Goal: Use online tool/utility

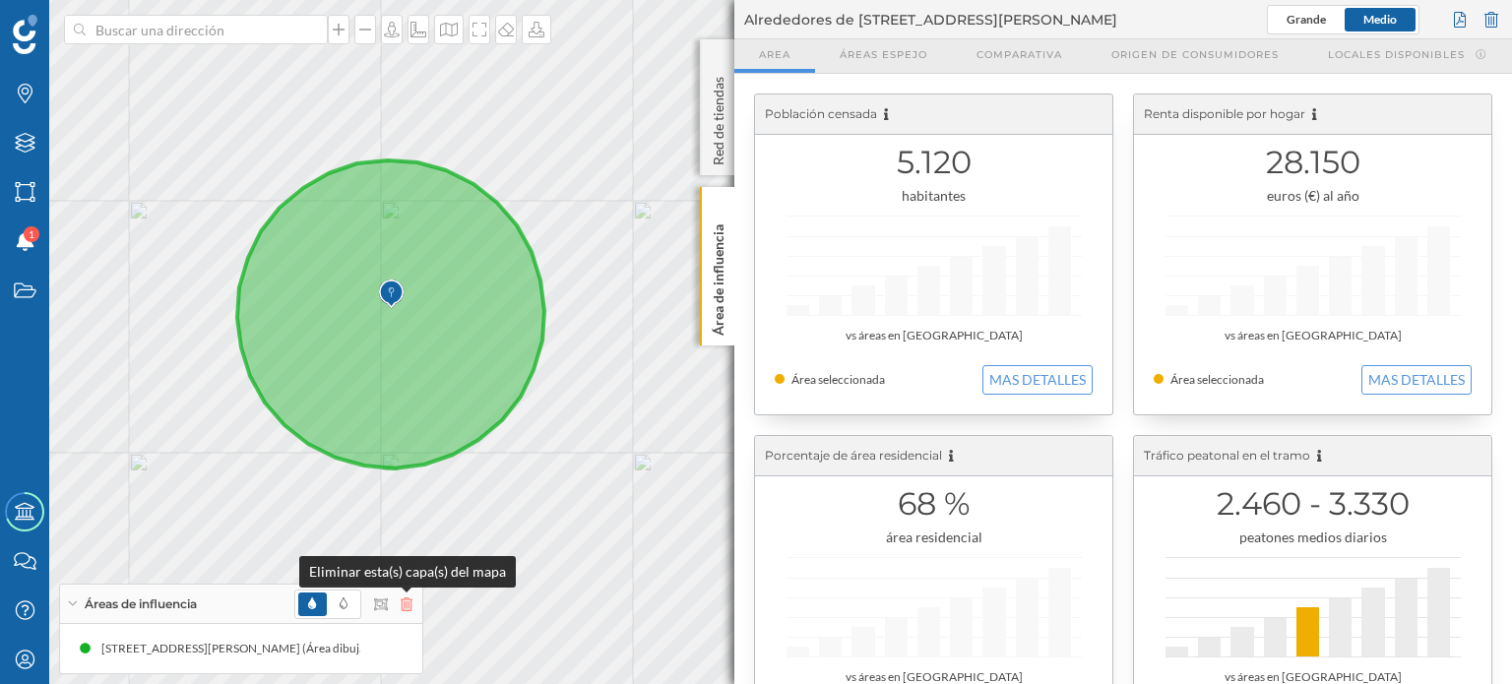
click at [410, 608] on icon at bounding box center [407, 605] width 12 height 14
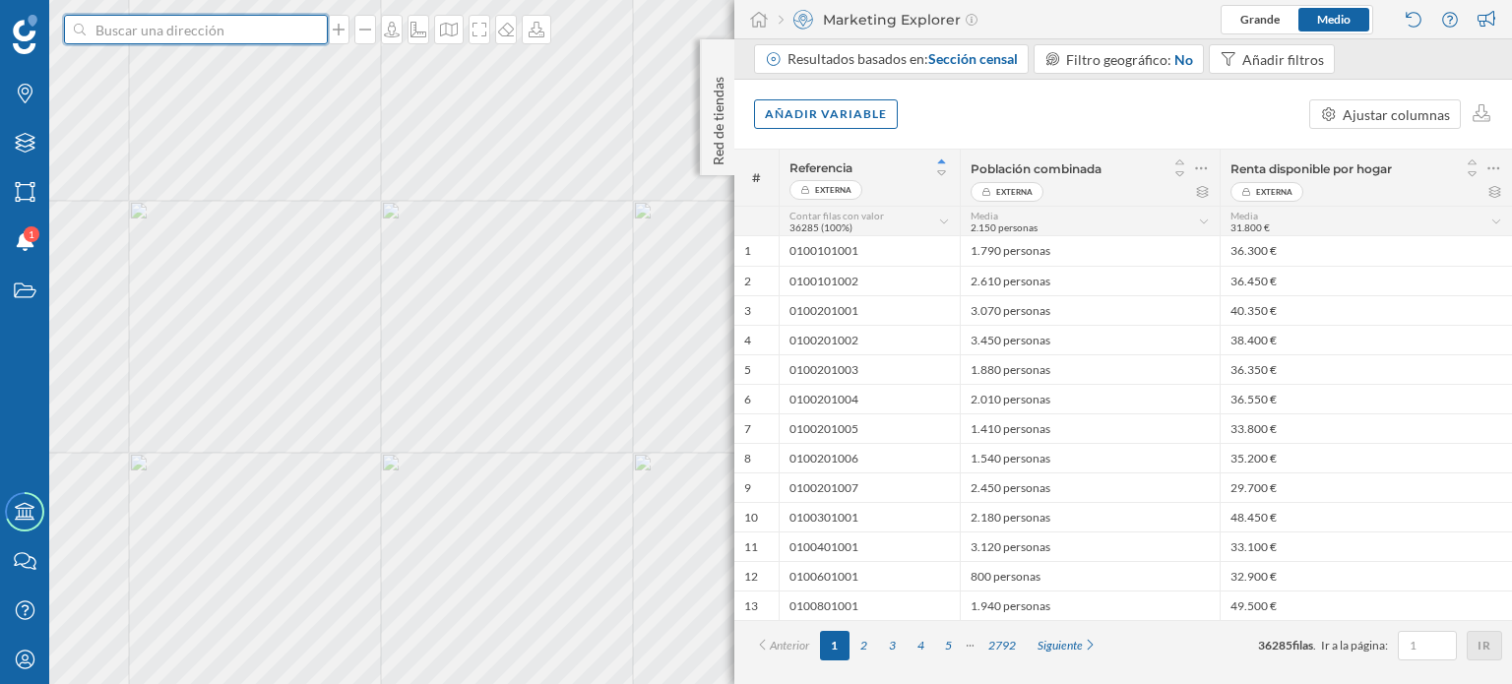
click at [168, 32] on input at bounding box center [196, 30] width 221 height 30
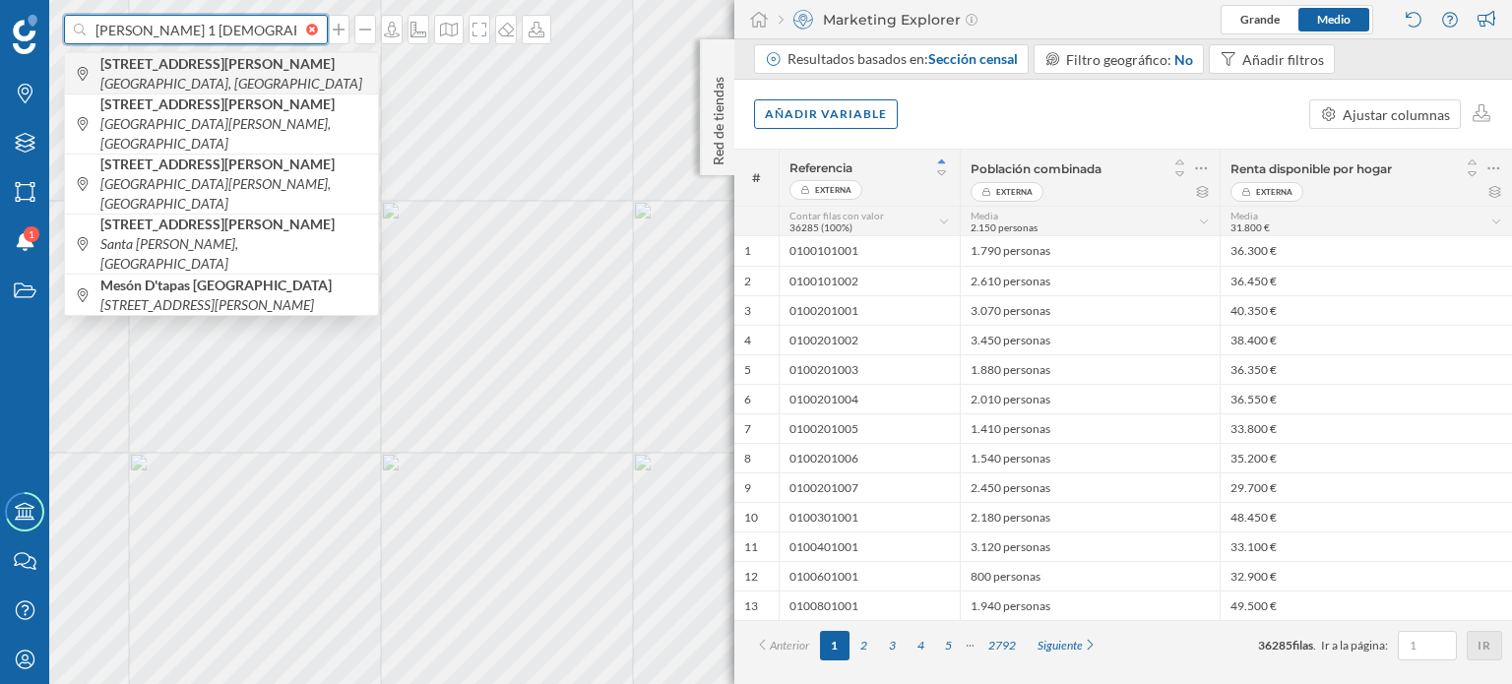
type input "[PERSON_NAME] 1 [DEMOGRAPHIC_DATA]"
click at [262, 75] on icon "[GEOGRAPHIC_DATA], [GEOGRAPHIC_DATA]" at bounding box center [231, 83] width 262 height 17
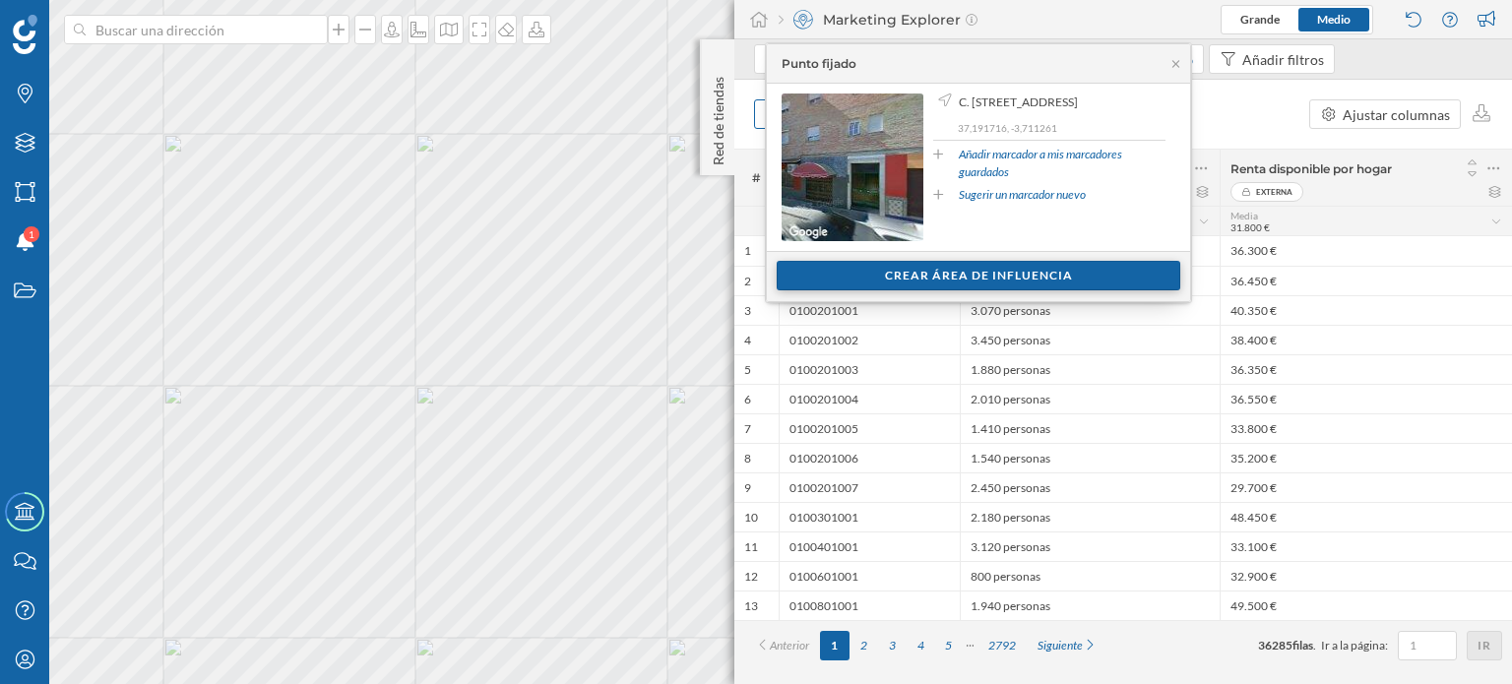
click at [1028, 267] on div "Crear área de influencia" at bounding box center [979, 276] width 404 height 30
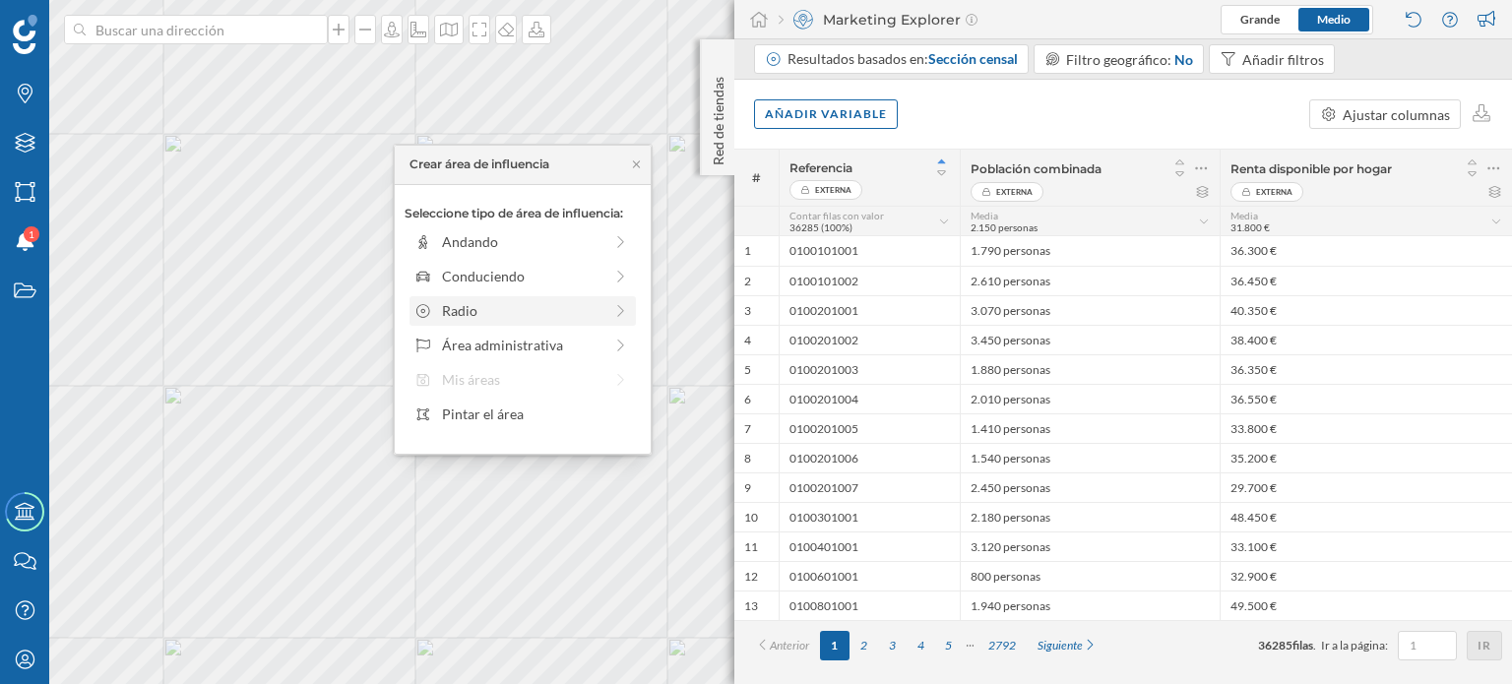
click at [622, 310] on icon at bounding box center [621, 311] width 18 height 14
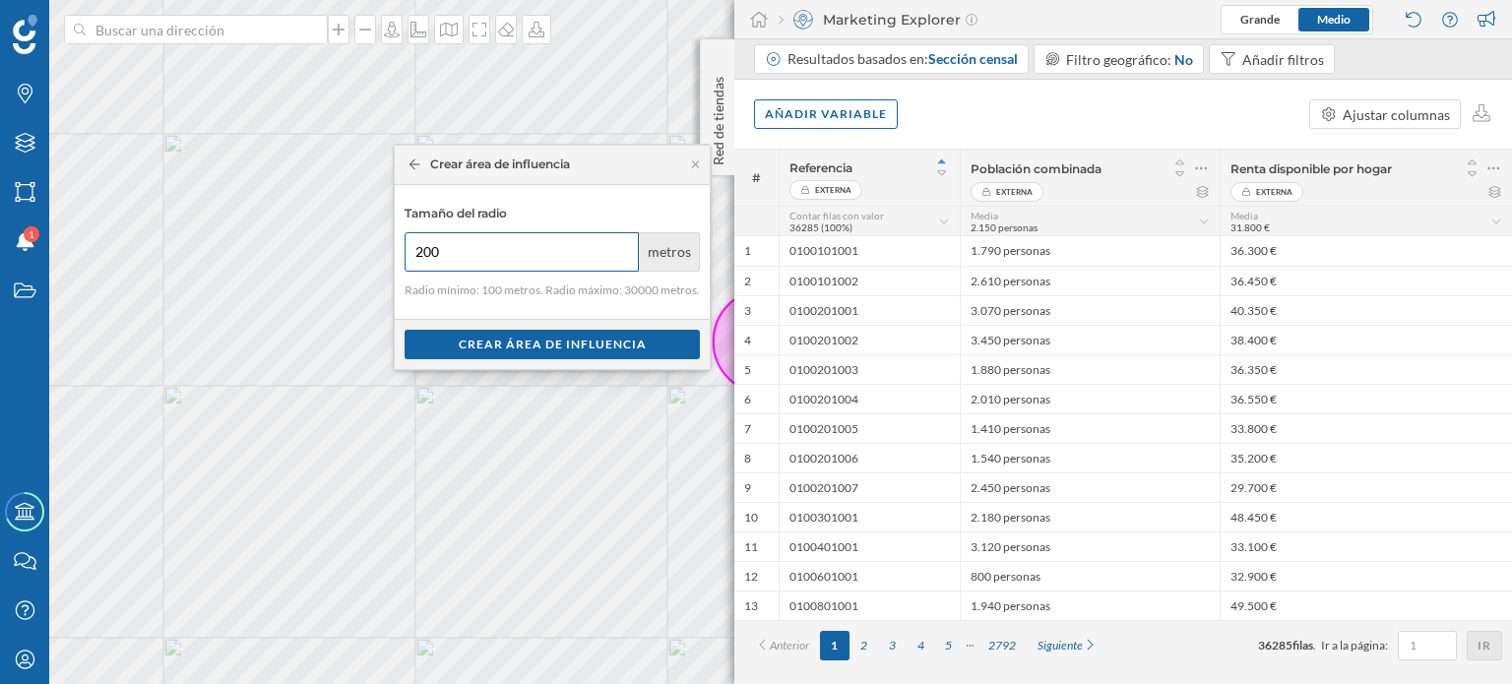
click at [617, 244] on input "200" at bounding box center [522, 251] width 234 height 39
type input "300"
click at [617, 244] on input "300" at bounding box center [522, 251] width 234 height 39
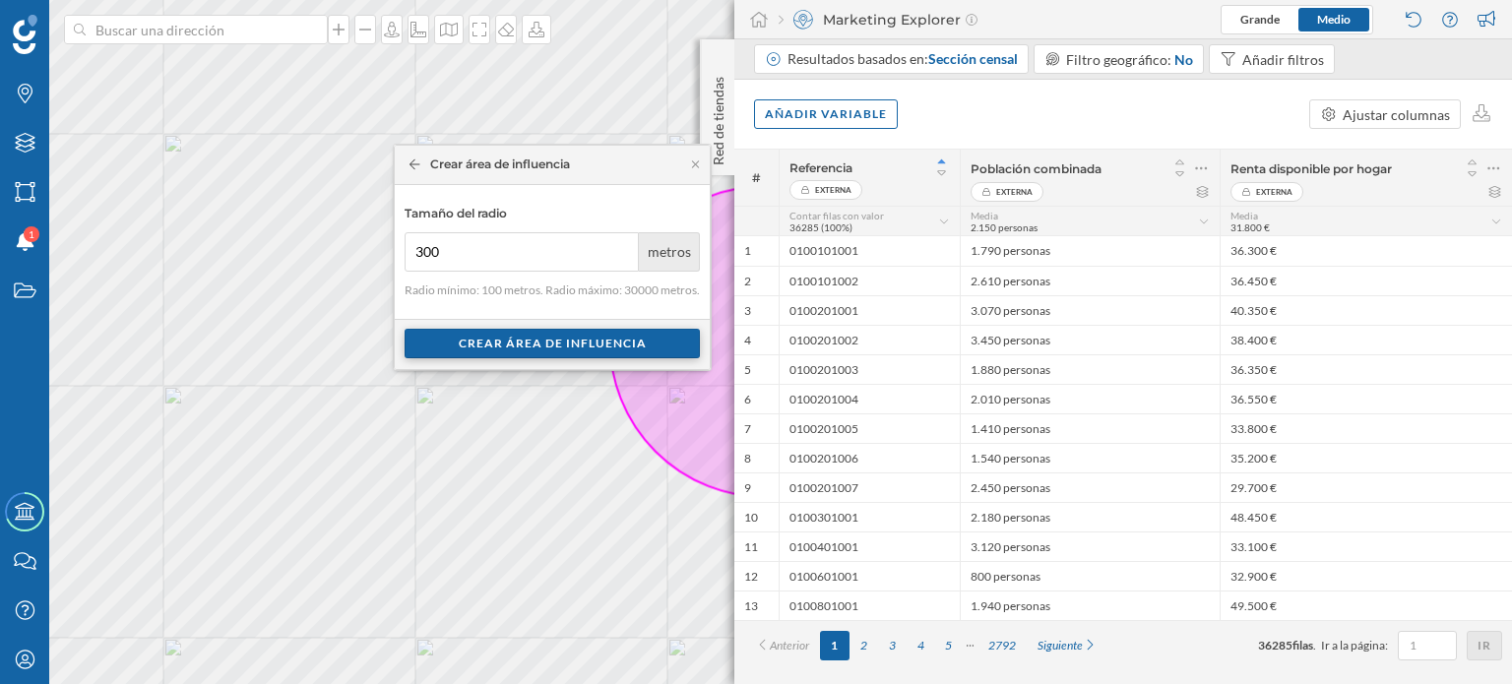
click at [520, 341] on div "Crear área de influencia" at bounding box center [552, 344] width 295 height 30
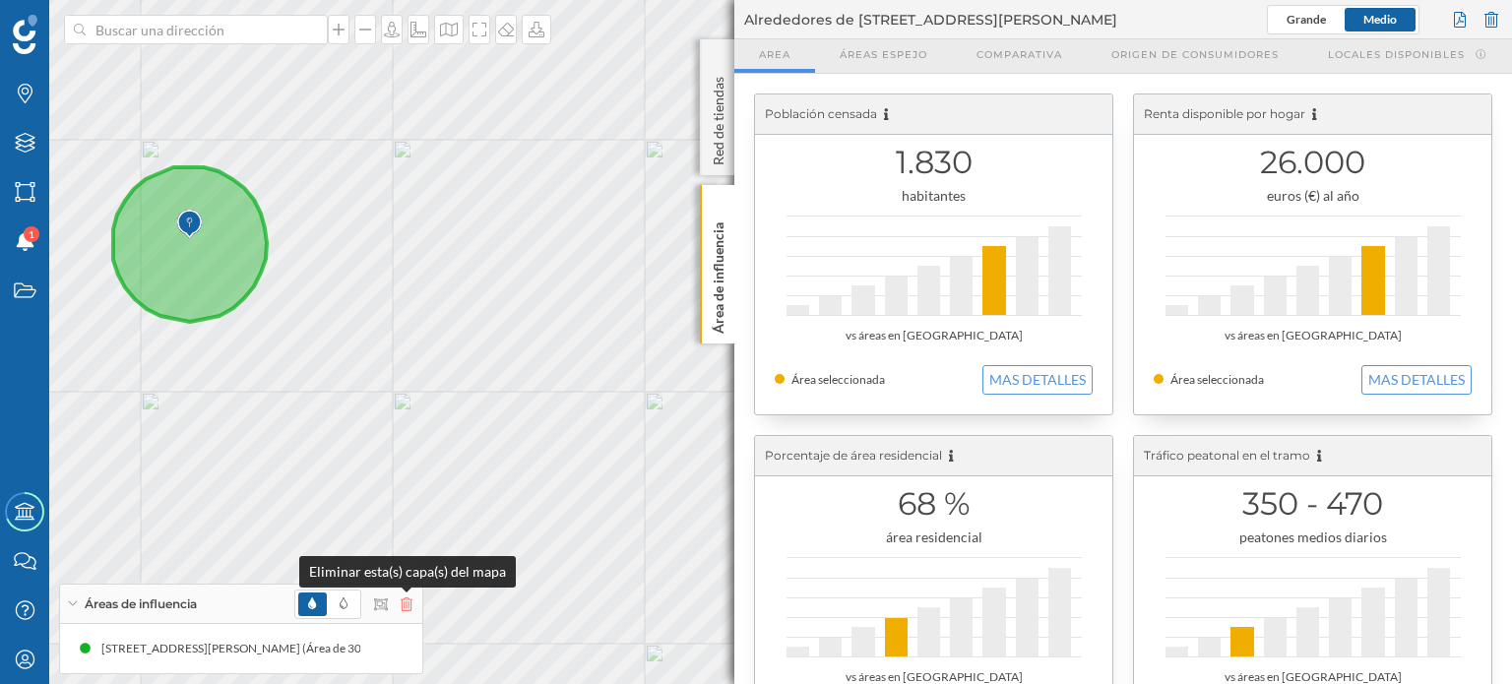
click at [403, 601] on icon at bounding box center [407, 605] width 12 height 14
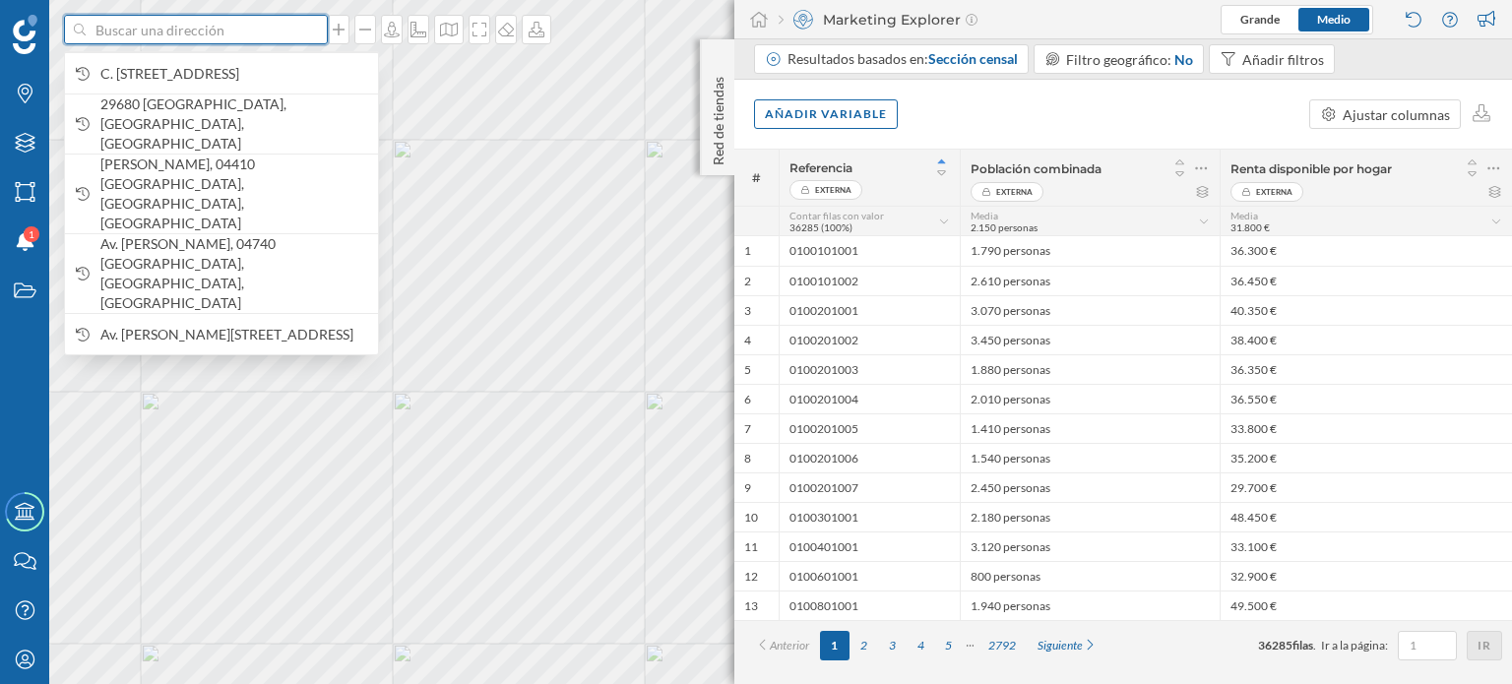
click at [162, 30] on input at bounding box center [196, 30] width 221 height 30
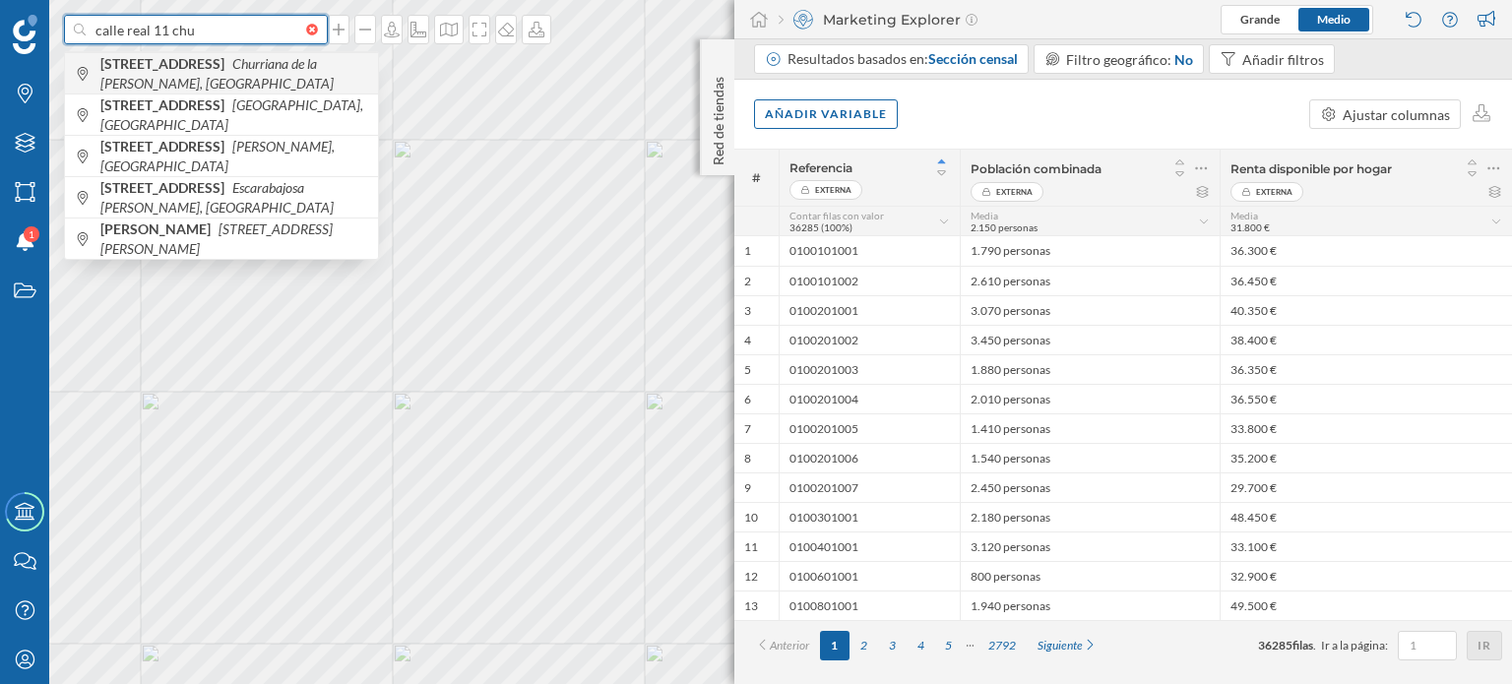
type input "calle real 11 chu"
click at [268, 70] on icon "Churriana de la [PERSON_NAME], [GEOGRAPHIC_DATA]" at bounding box center [216, 73] width 233 height 36
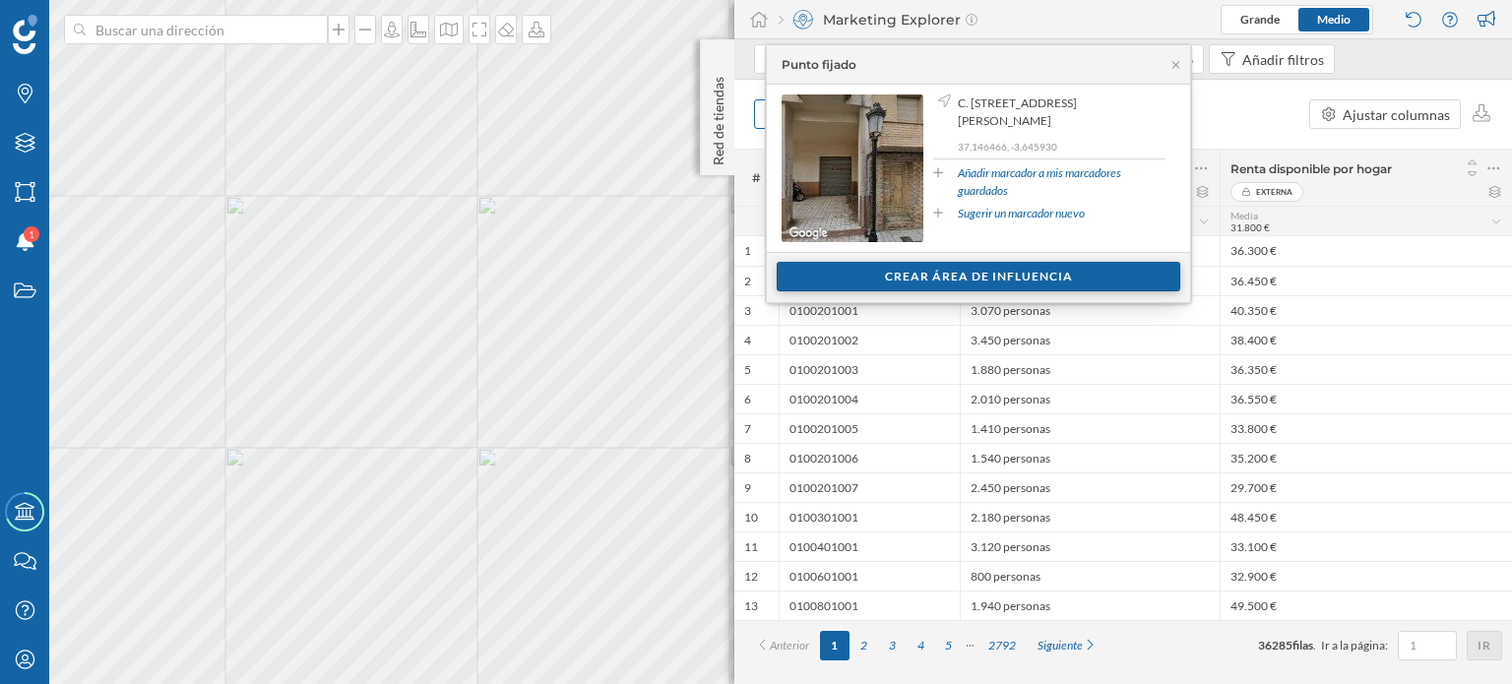
click at [946, 276] on div "Crear área de influencia" at bounding box center [979, 277] width 404 height 30
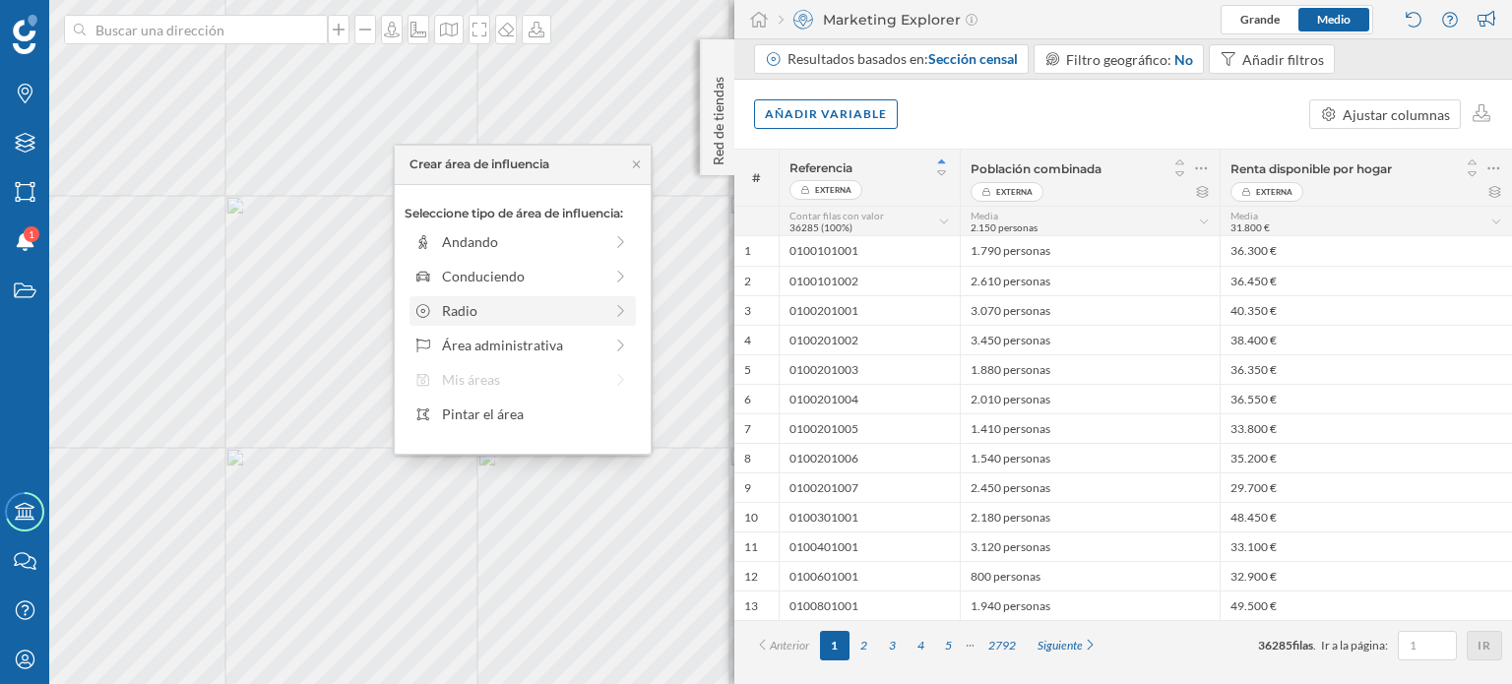
click at [613, 310] on icon at bounding box center [621, 311] width 18 height 14
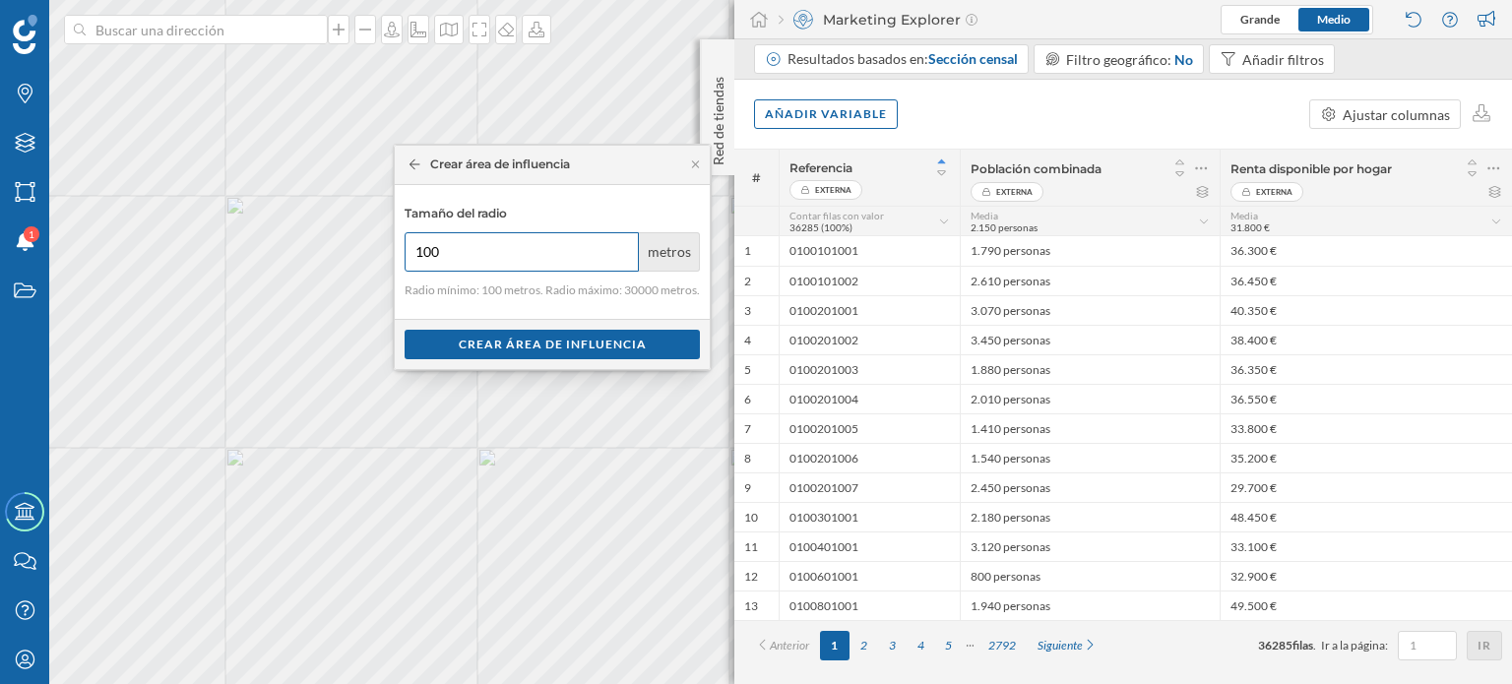
click at [617, 242] on input "100" at bounding box center [522, 251] width 234 height 39
click at [618, 247] on input "200" at bounding box center [522, 251] width 234 height 39
type input "250"
click at [546, 342] on div "Crear área de influencia" at bounding box center [552, 344] width 295 height 30
